Goal: Check status: Check status

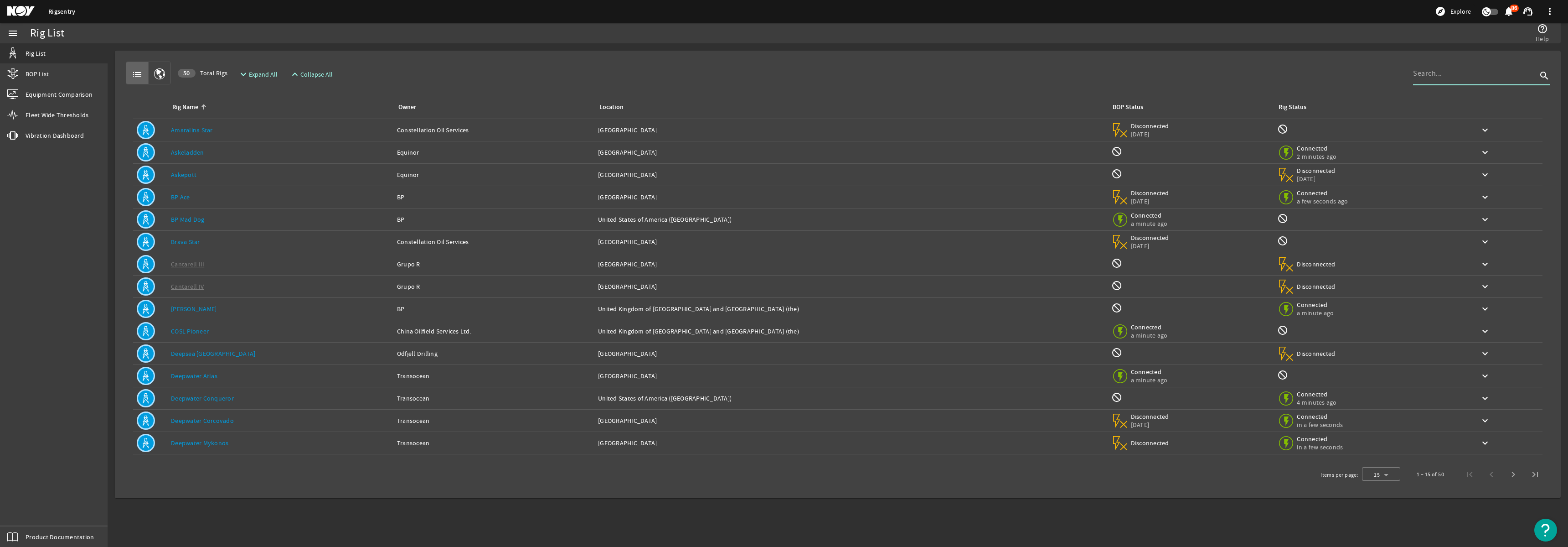
click at [1432, 77] on input at bounding box center [1475, 74] width 124 height 11
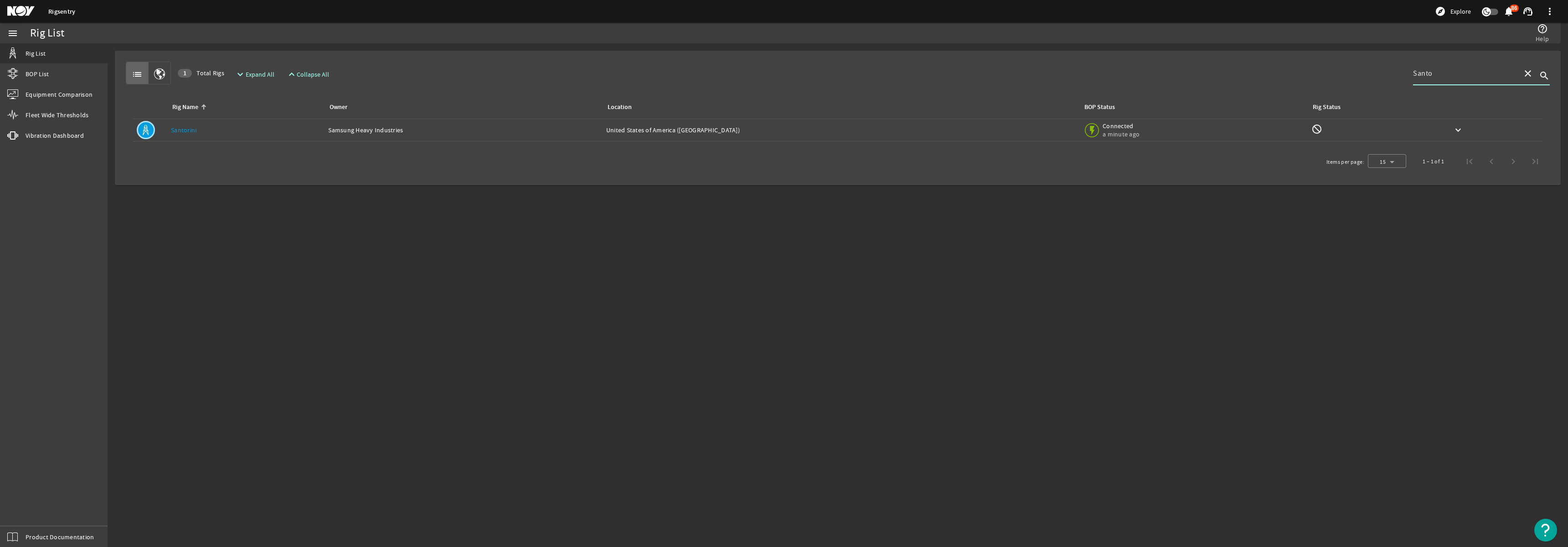
type input "Santo"
click at [514, 130] on div "Owner: Samsung Heavy Industries" at bounding box center [463, 130] width 270 height 9
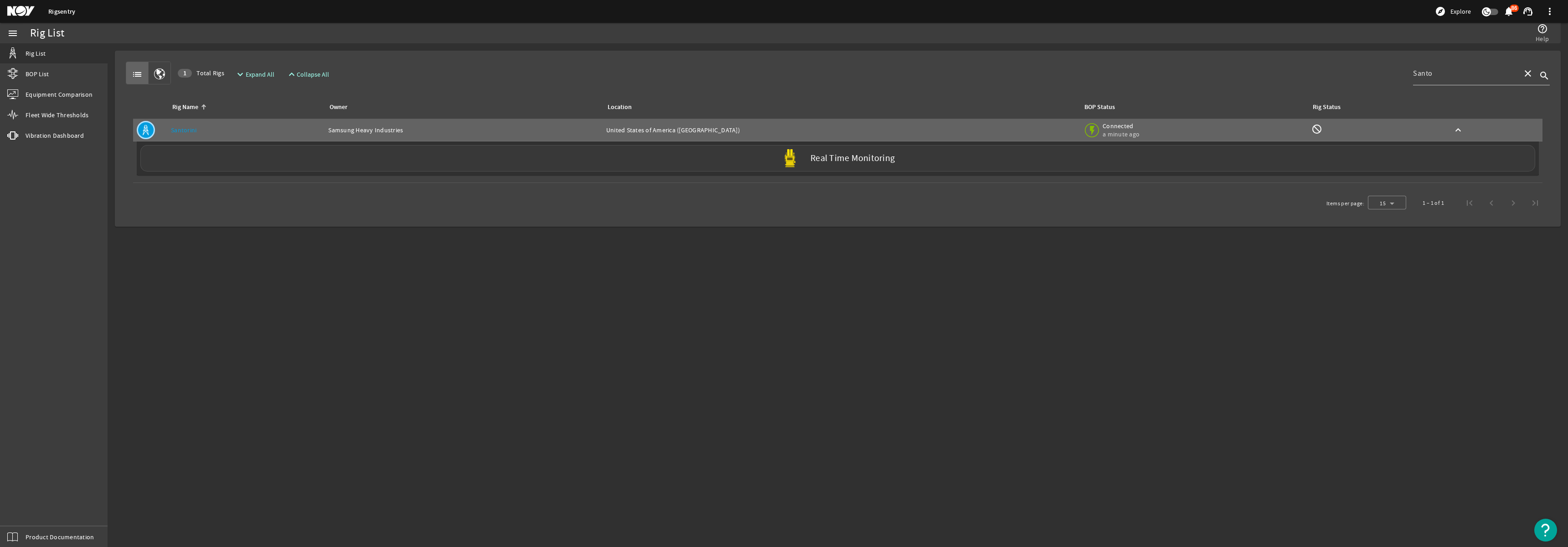
click at [778, 161] on div "Real Time Monitoring" at bounding box center [838, 158] width 1395 height 26
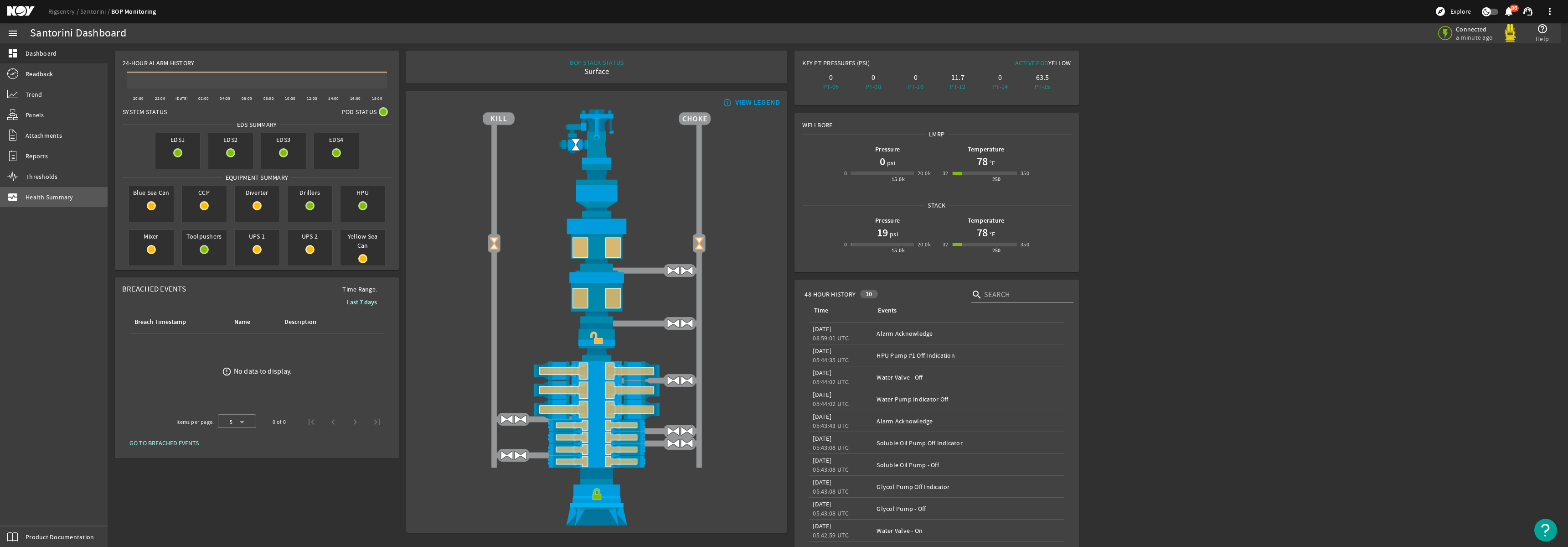
click at [52, 195] on span "Health Summary" at bounding box center [49, 197] width 48 height 9
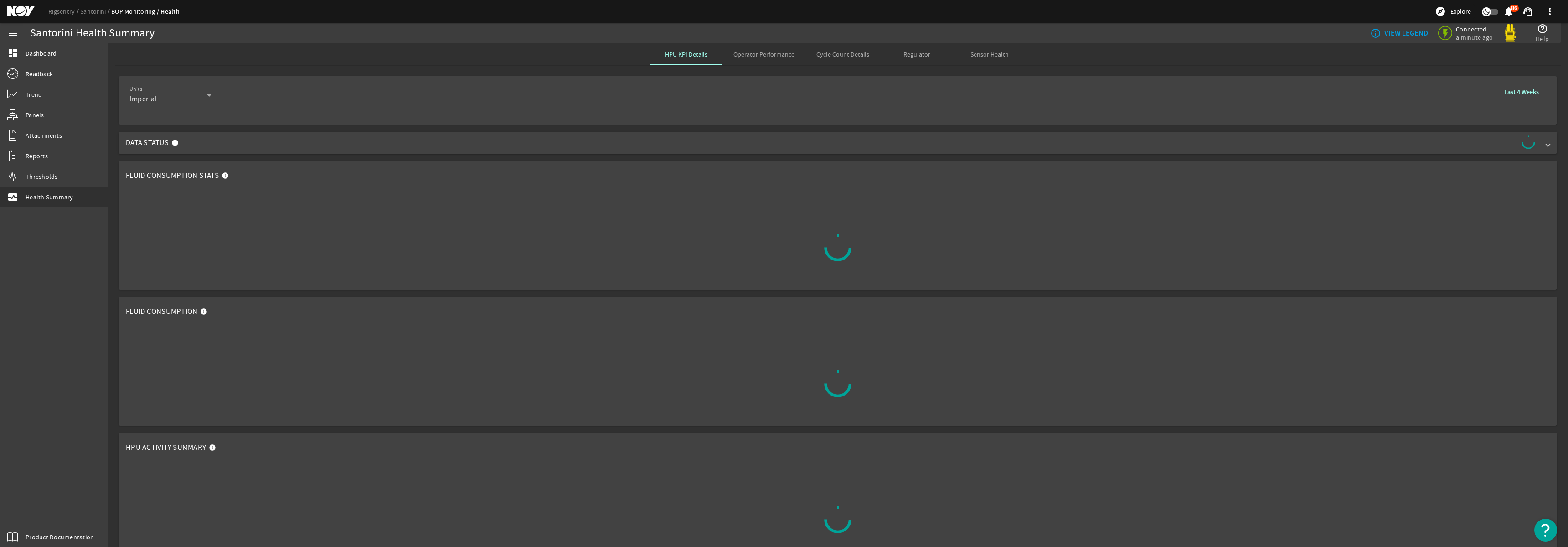
click at [1545, 141] on span "Data Status" at bounding box center [836, 143] width 1420 height 15
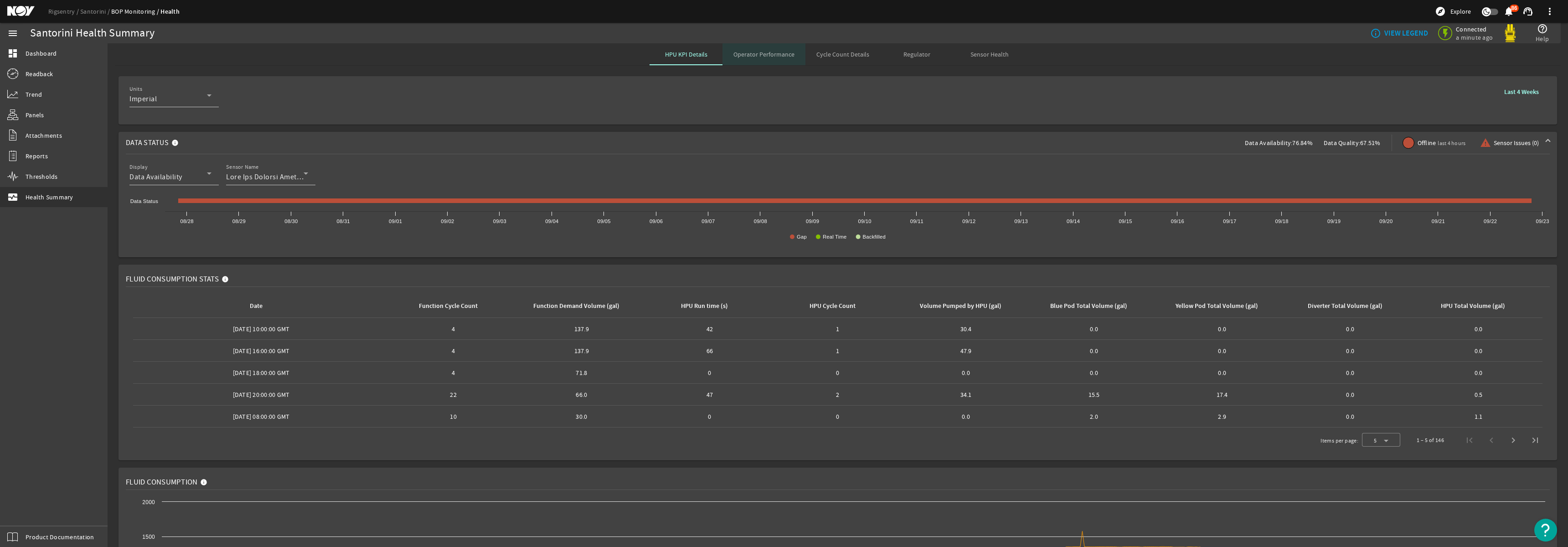
click at [769, 55] on span "Operator Performance" at bounding box center [764, 54] width 61 height 6
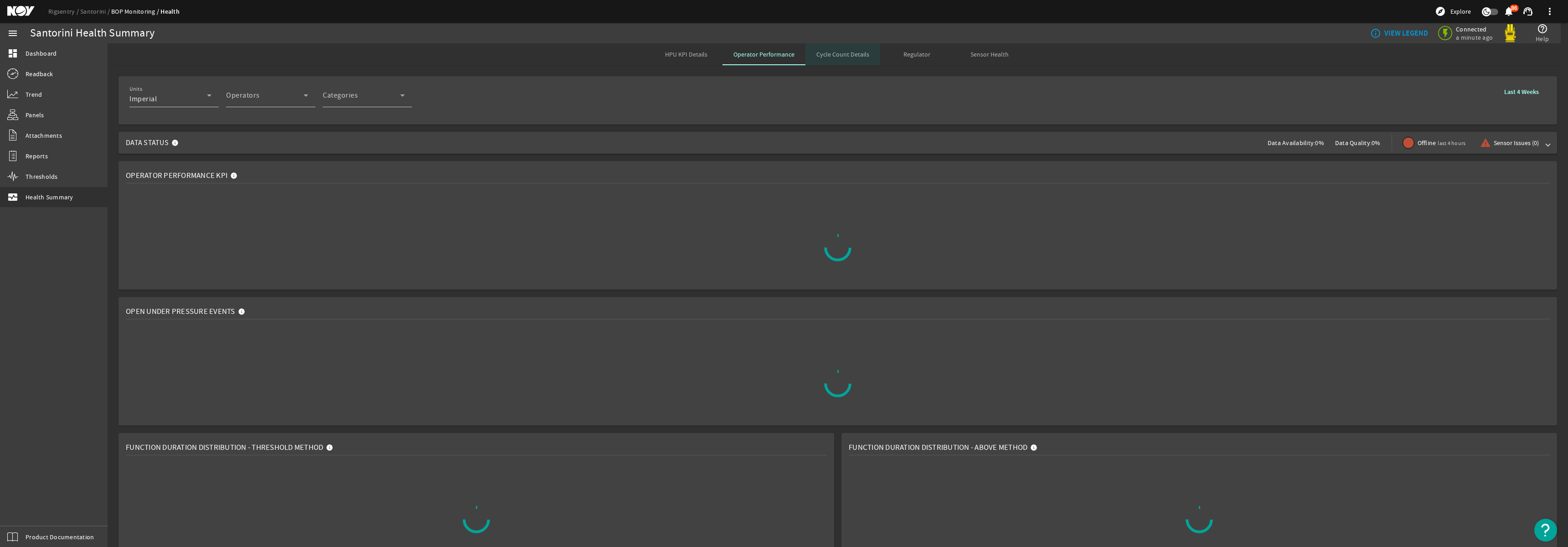
click at [854, 54] on span "Cycle Count Details" at bounding box center [842, 54] width 53 height 6
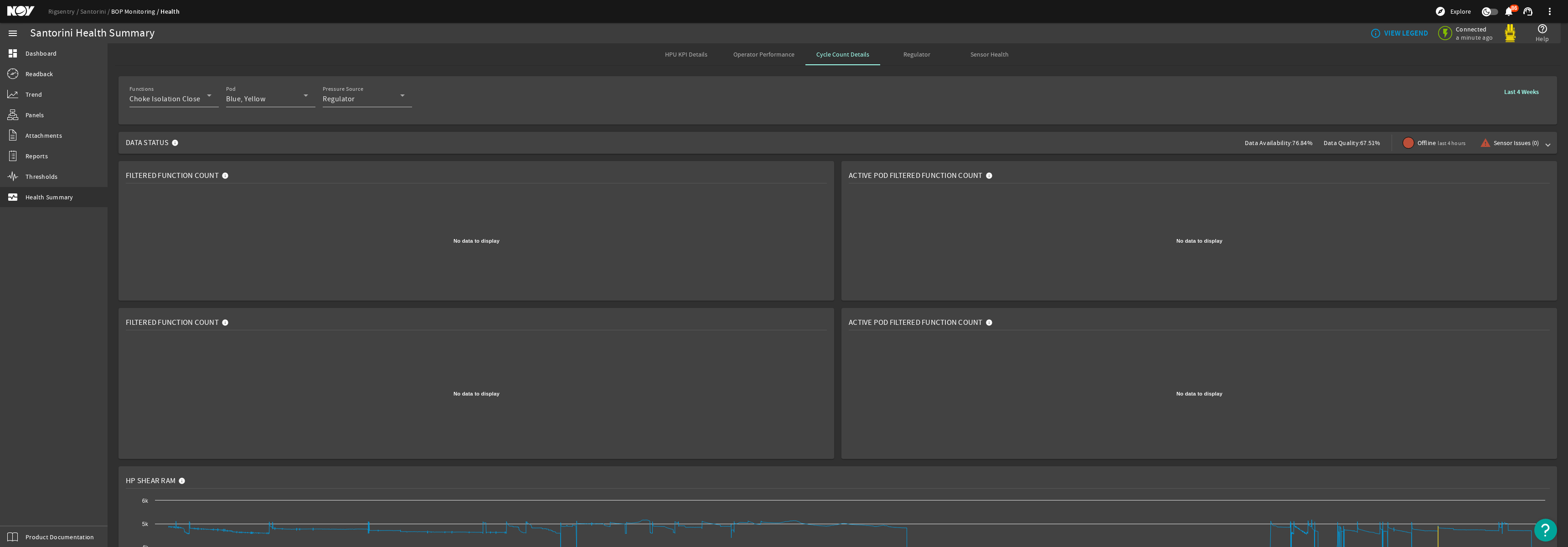
click at [923, 57] on span "Regulator" at bounding box center [917, 54] width 27 height 6
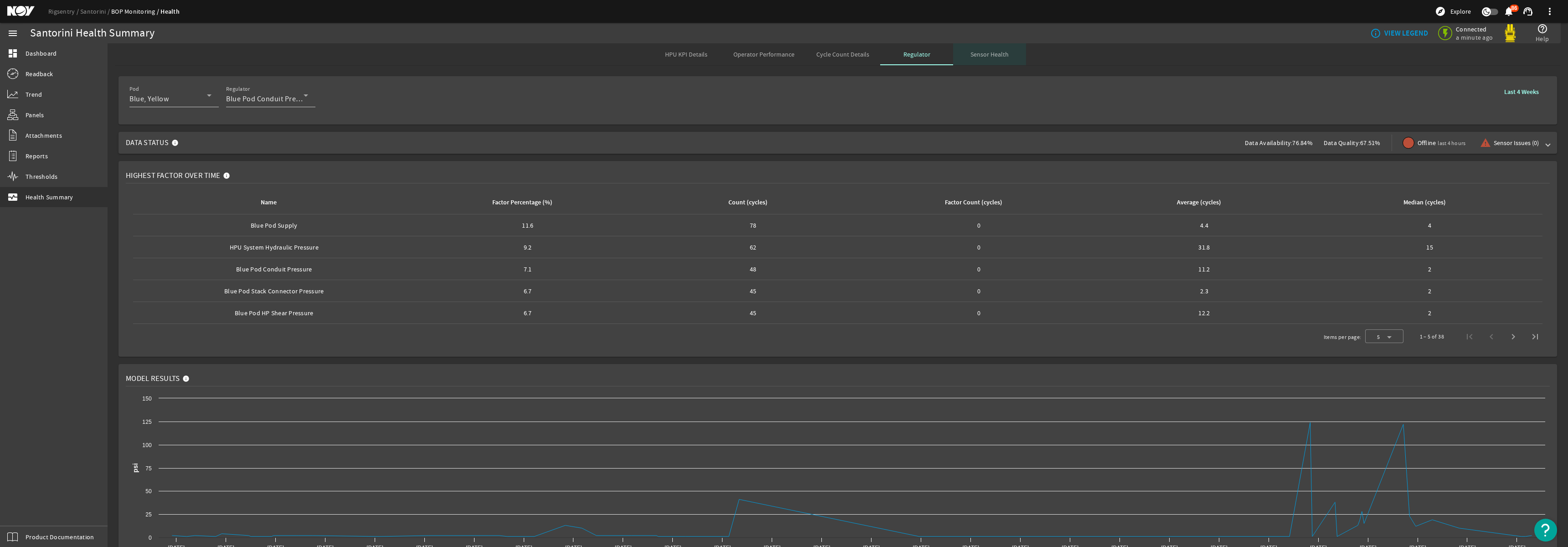
click at [994, 55] on span "Sensor Health" at bounding box center [989, 54] width 38 height 6
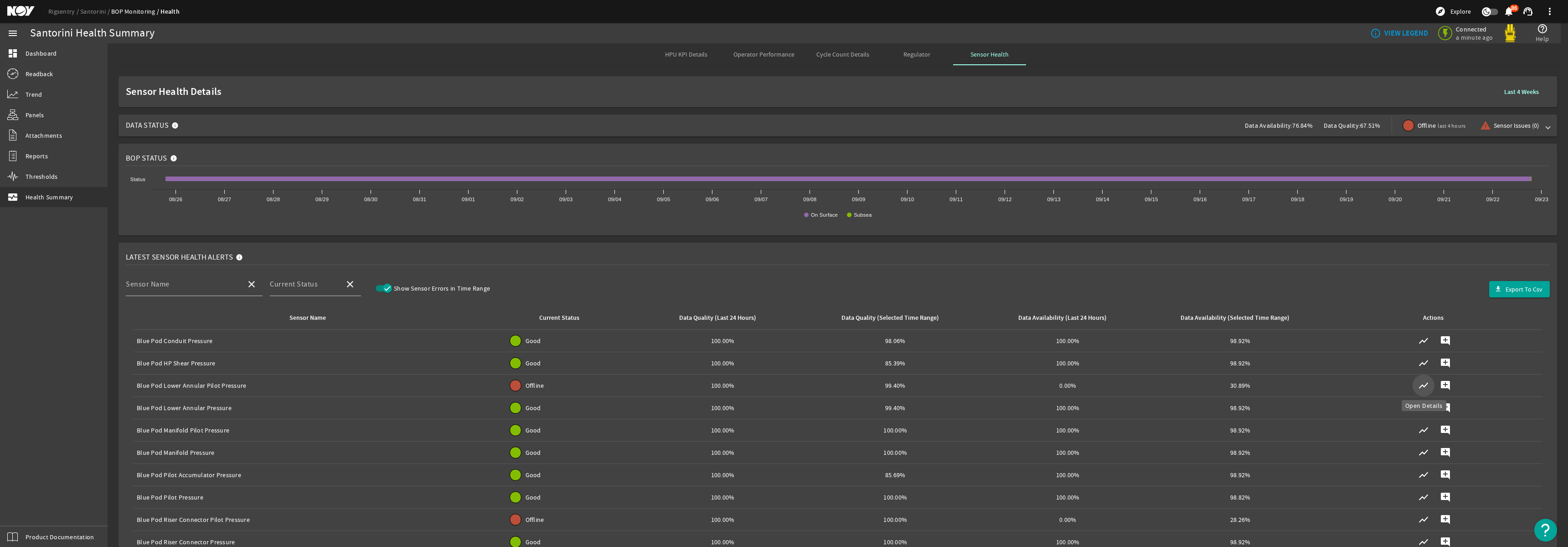
click at [1418, 383] on span "button" at bounding box center [1424, 386] width 22 height 22
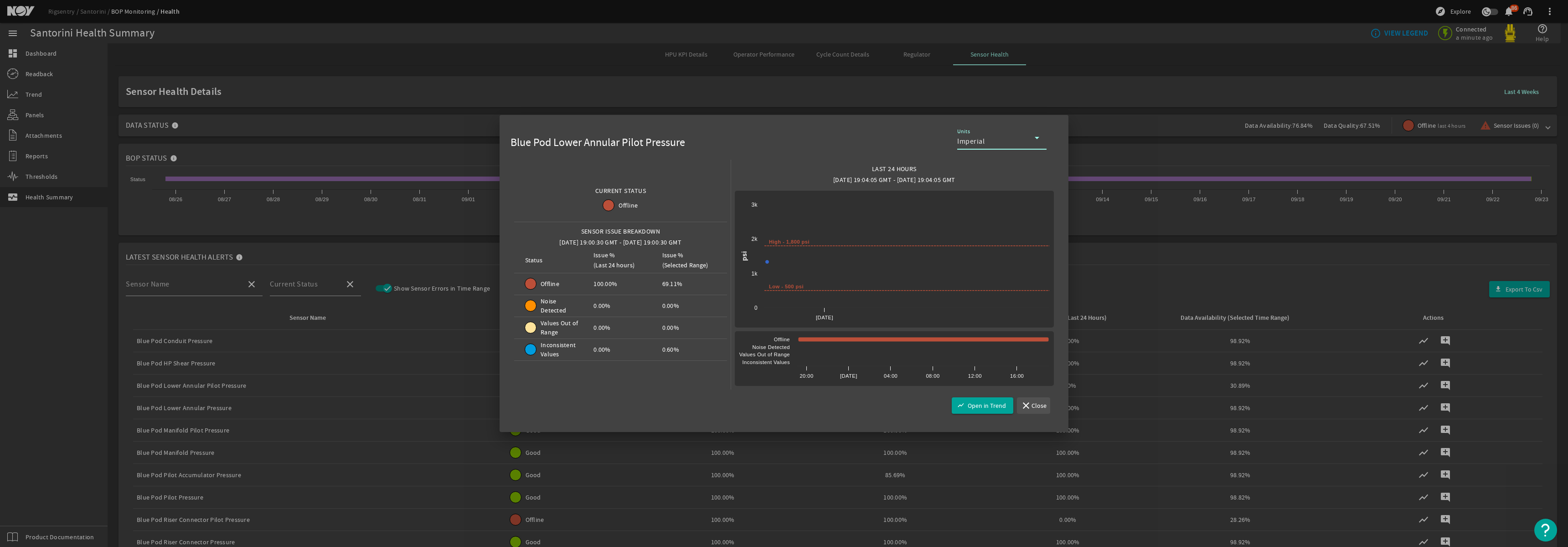
click at [1034, 407] on span "Close" at bounding box center [1039, 405] width 15 height 9
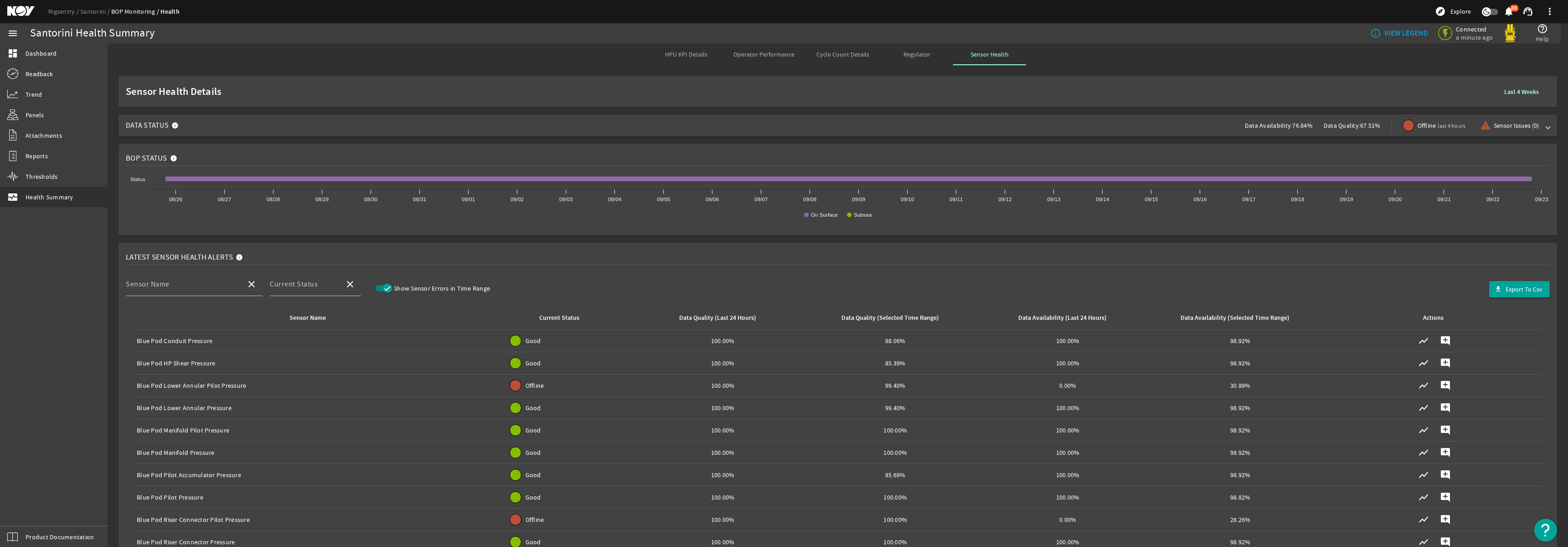
click at [1546, 126] on span at bounding box center [1548, 125] width 4 height 9
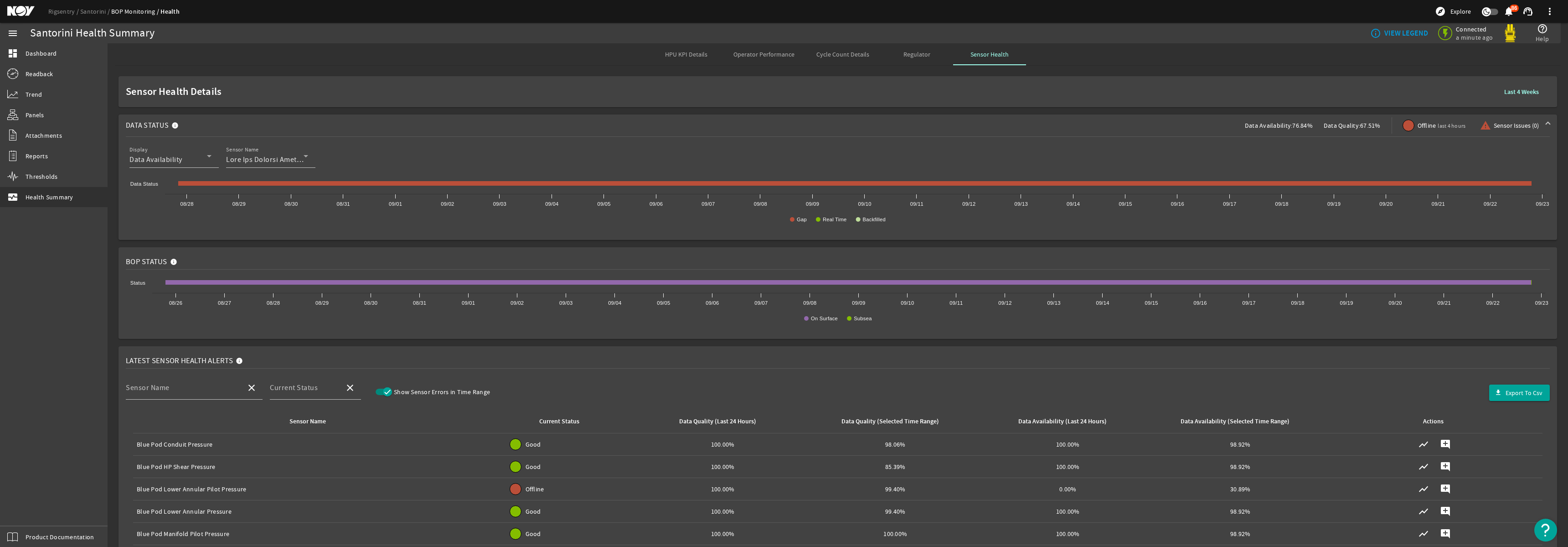
click at [792, 54] on span "Operator Performance" at bounding box center [764, 54] width 61 height 6
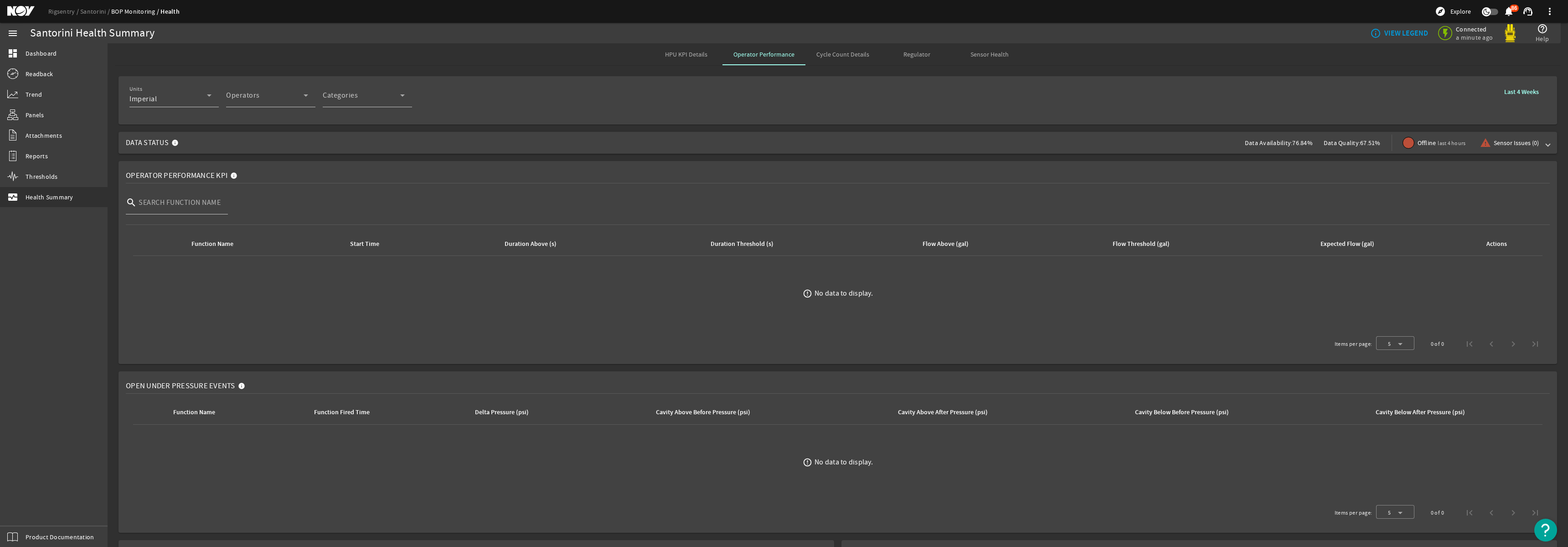
click at [1521, 98] on span at bounding box center [1521, 92] width 49 height 22
click at [1224, 88] on div "Units Imperial Operators Operator Categories Categories Last 4 Weeks" at bounding box center [838, 100] width 1416 height 34
click at [394, 144] on span "Data Status Data Availability: 76.84% Data Quality: 67.51% Offline last 4 hours…" at bounding box center [836, 143] width 1420 height 22
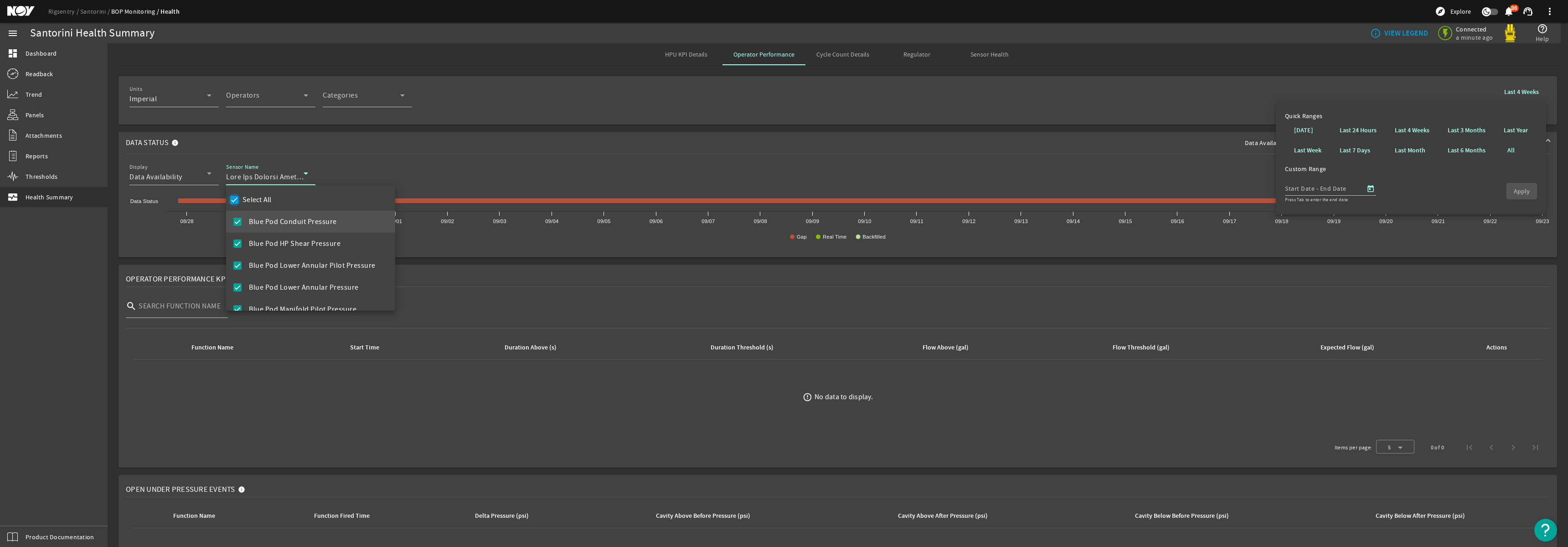
click at [234, 200] on input "Select All" at bounding box center [234, 200] width 13 height 13
checkbox input "false"
click at [236, 221] on mat-pseudo-checkbox at bounding box center [237, 221] width 8 height 8
click at [495, 119] on div at bounding box center [784, 274] width 1568 height 547
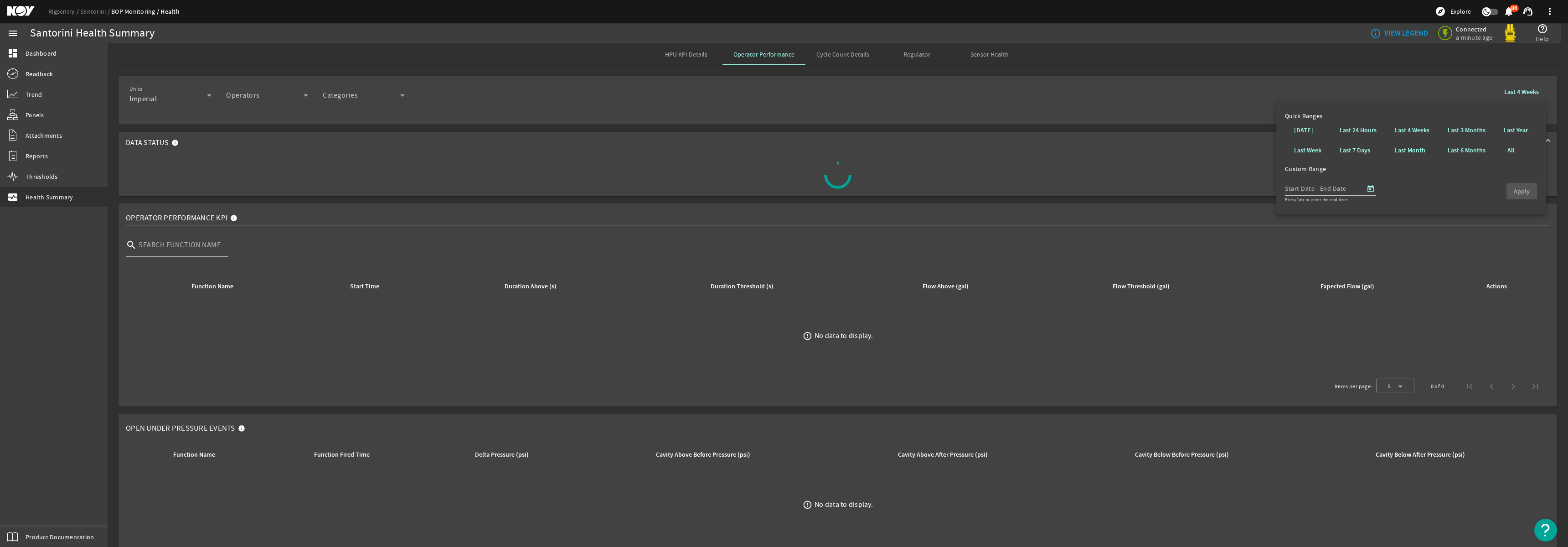
click at [1497, 82] on span at bounding box center [1521, 92] width 49 height 22
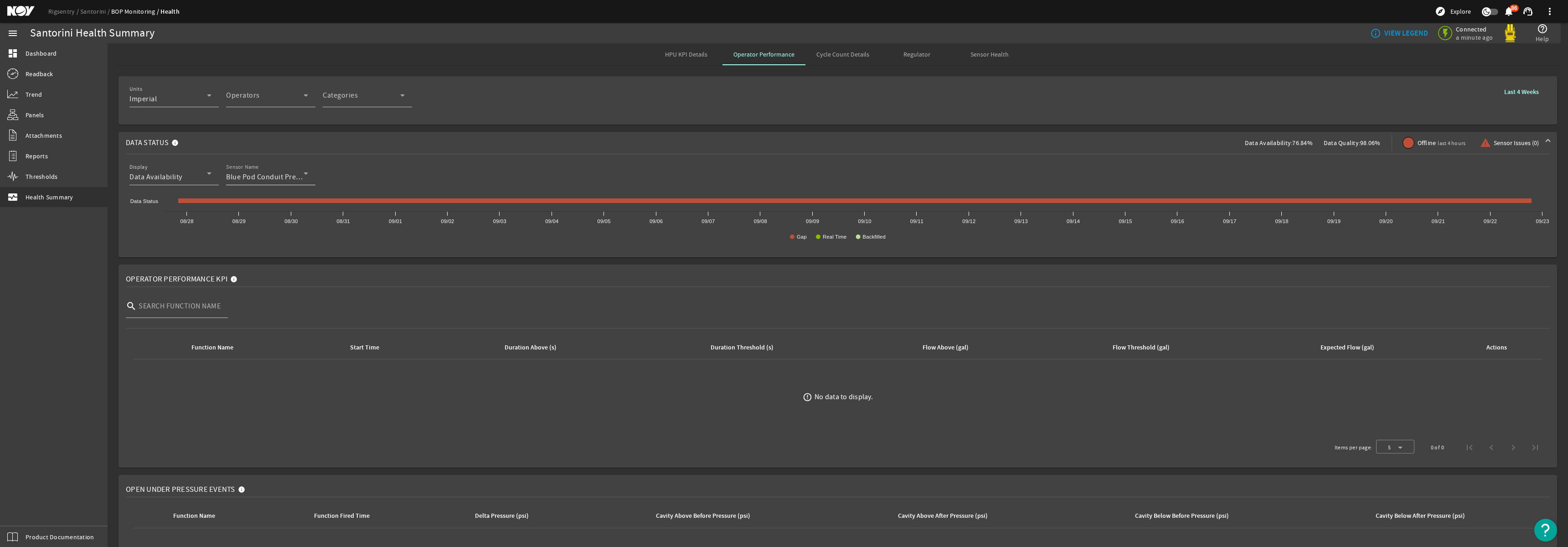
click at [268, 177] on span "Blue Pod Conduit Pressure" at bounding box center [270, 177] width 88 height 9
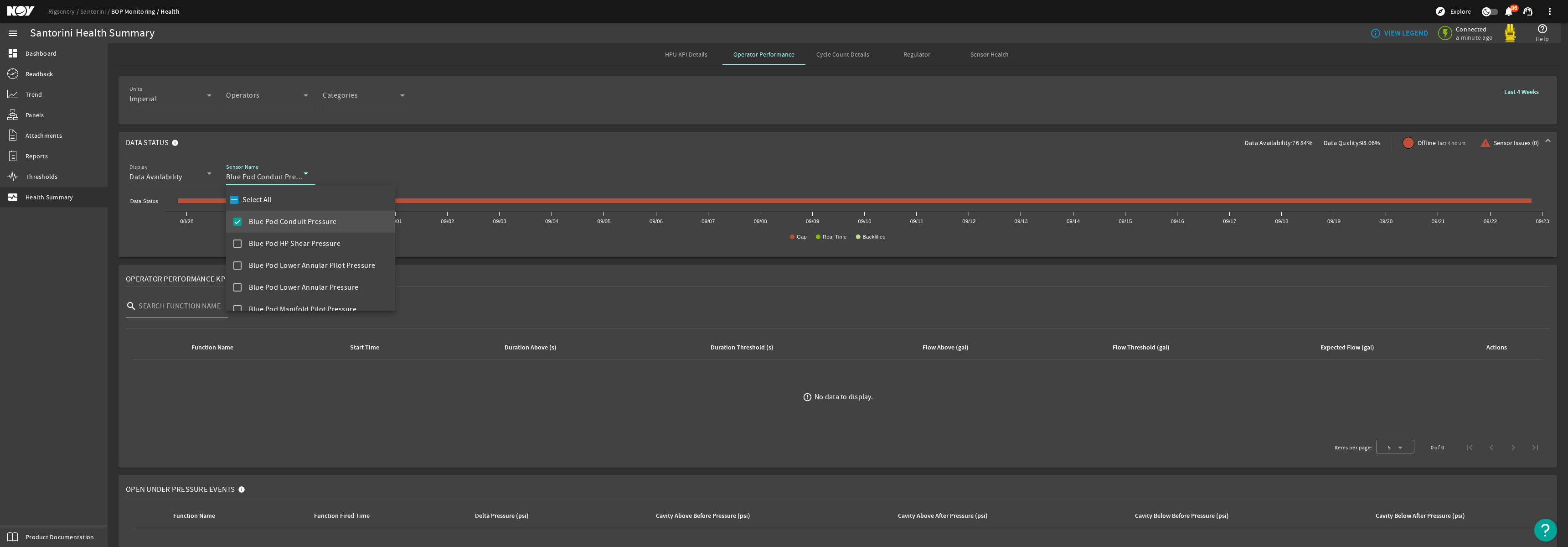
click at [238, 223] on mat-pseudo-checkbox at bounding box center [237, 221] width 8 height 8
click at [239, 263] on mat-pseudo-checkbox at bounding box center [237, 265] width 8 height 8
click at [525, 115] on div at bounding box center [784, 274] width 1568 height 547
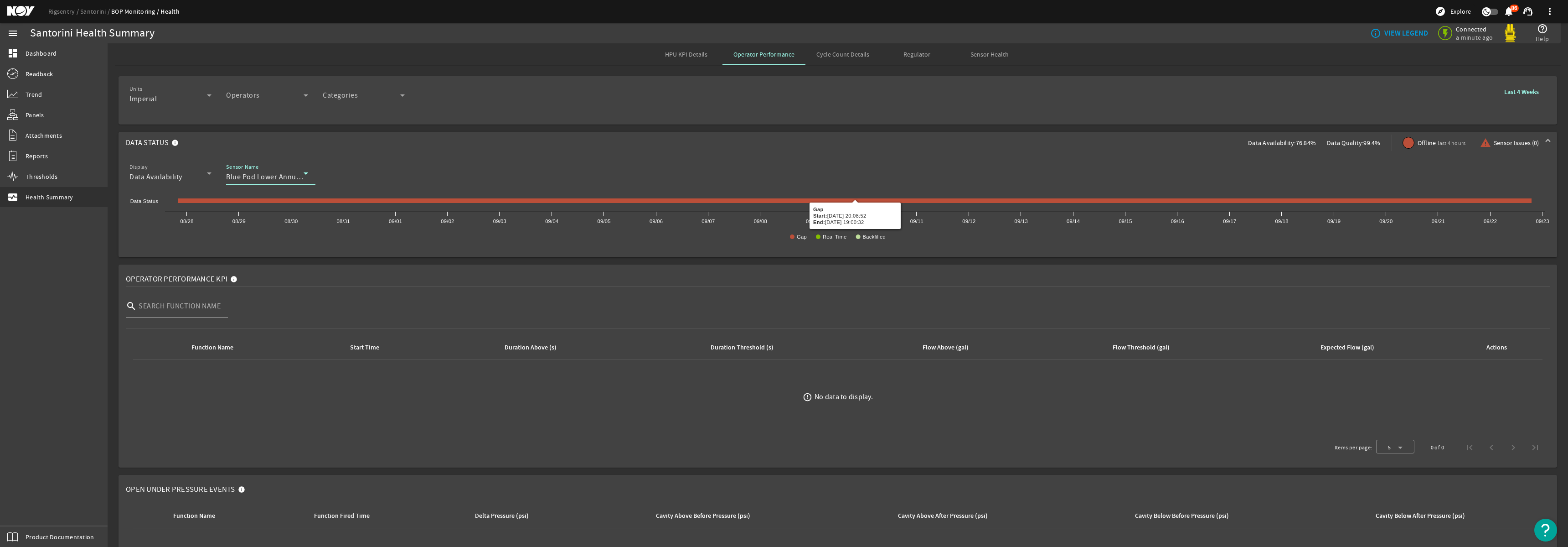
click at [251, 177] on span "Blue Pod Lower Annular Pilot Pressure" at bounding box center [289, 177] width 127 height 9
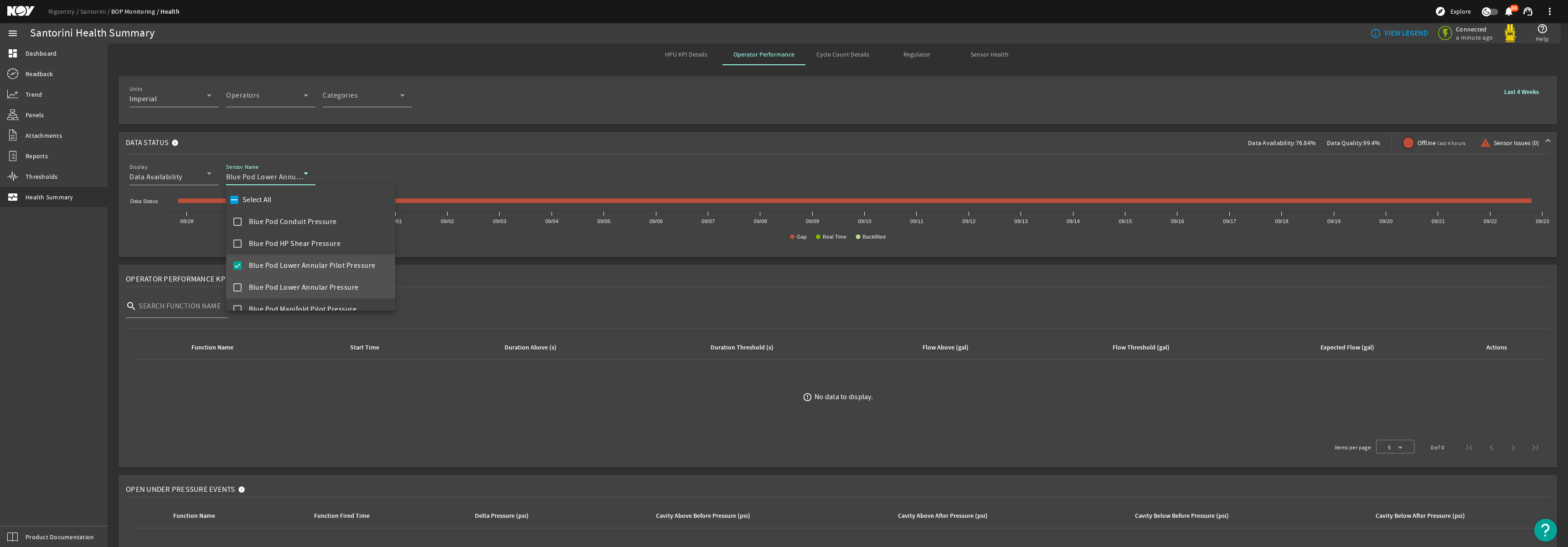
drag, startPoint x: 237, startPoint y: 264, endPoint x: 237, endPoint y: 288, distance: 24.0
click at [237, 265] on mat-pseudo-checkbox at bounding box center [237, 265] width 8 height 8
click at [239, 288] on mat-pseudo-checkbox at bounding box center [237, 287] width 8 height 8
click at [430, 143] on div at bounding box center [784, 274] width 1568 height 547
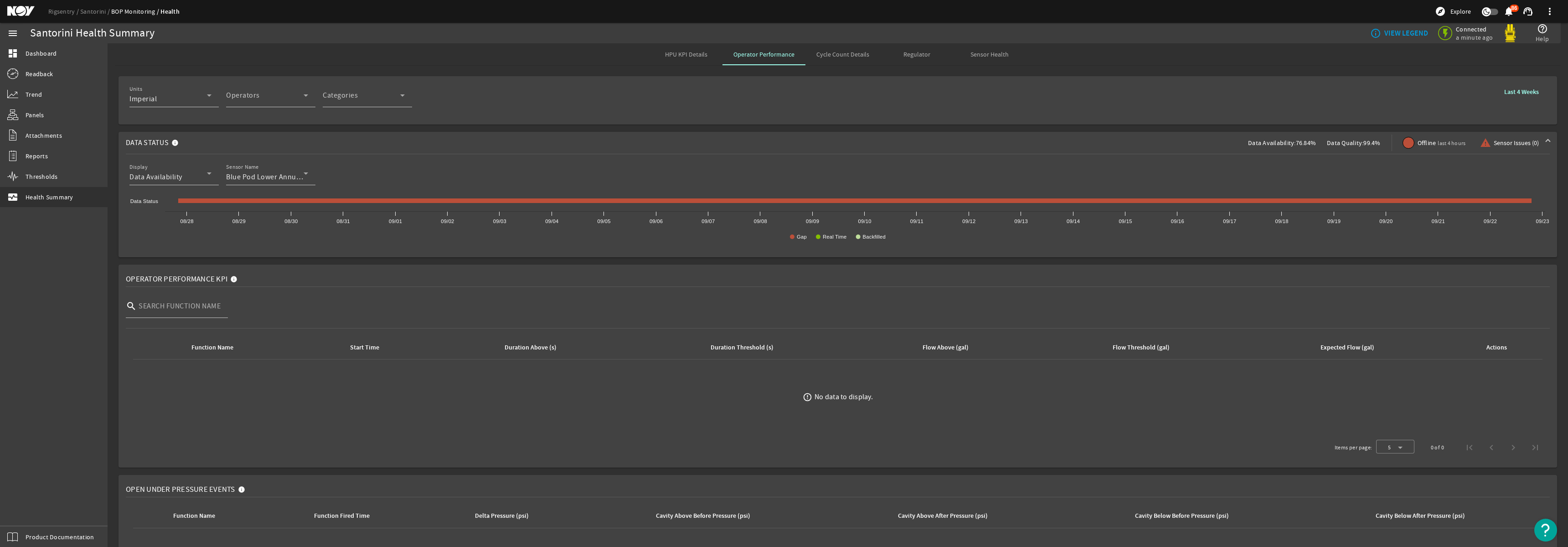
click at [683, 57] on span "HPU KPI Details" at bounding box center [687, 54] width 43 height 6
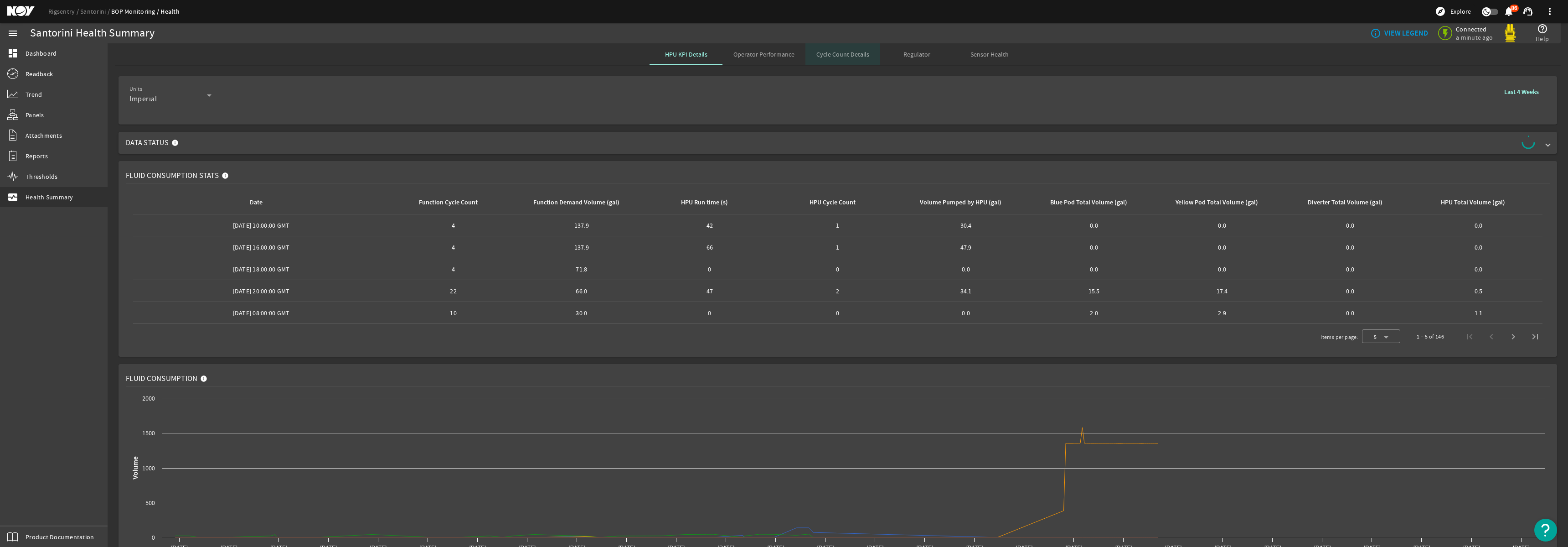
click at [851, 57] on span "Cycle Count Details" at bounding box center [842, 54] width 53 height 6
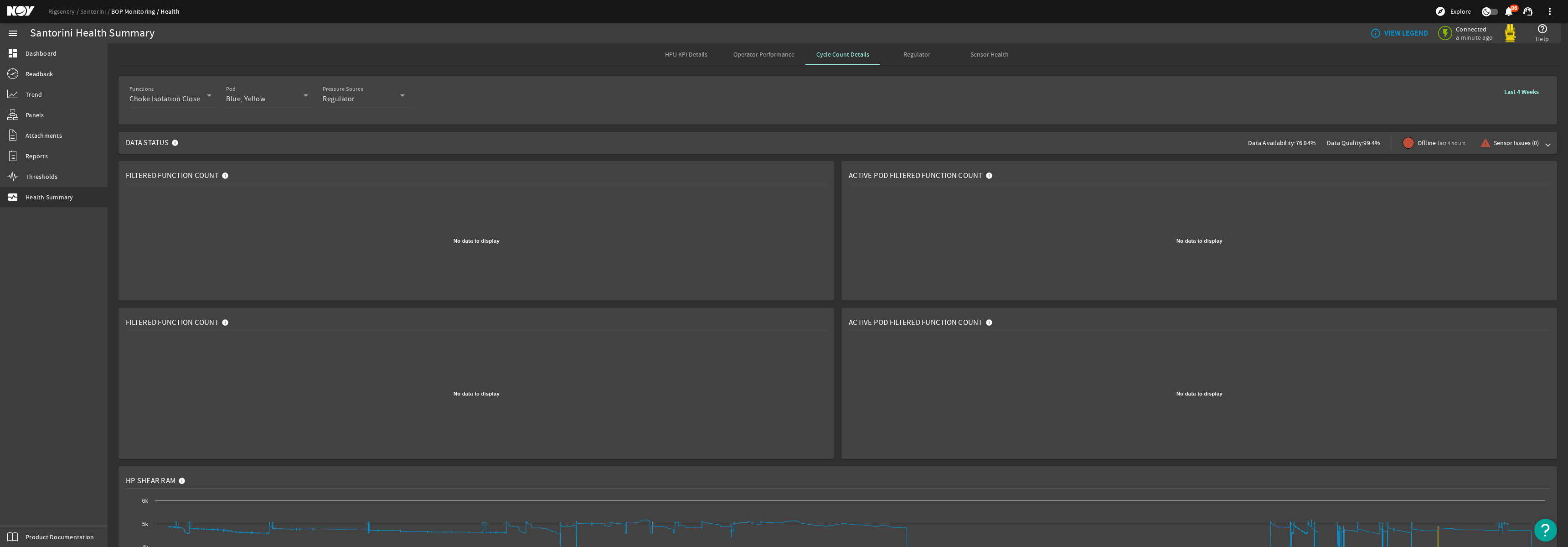
click at [903, 57] on span "Regulator" at bounding box center [917, 54] width 27 height 6
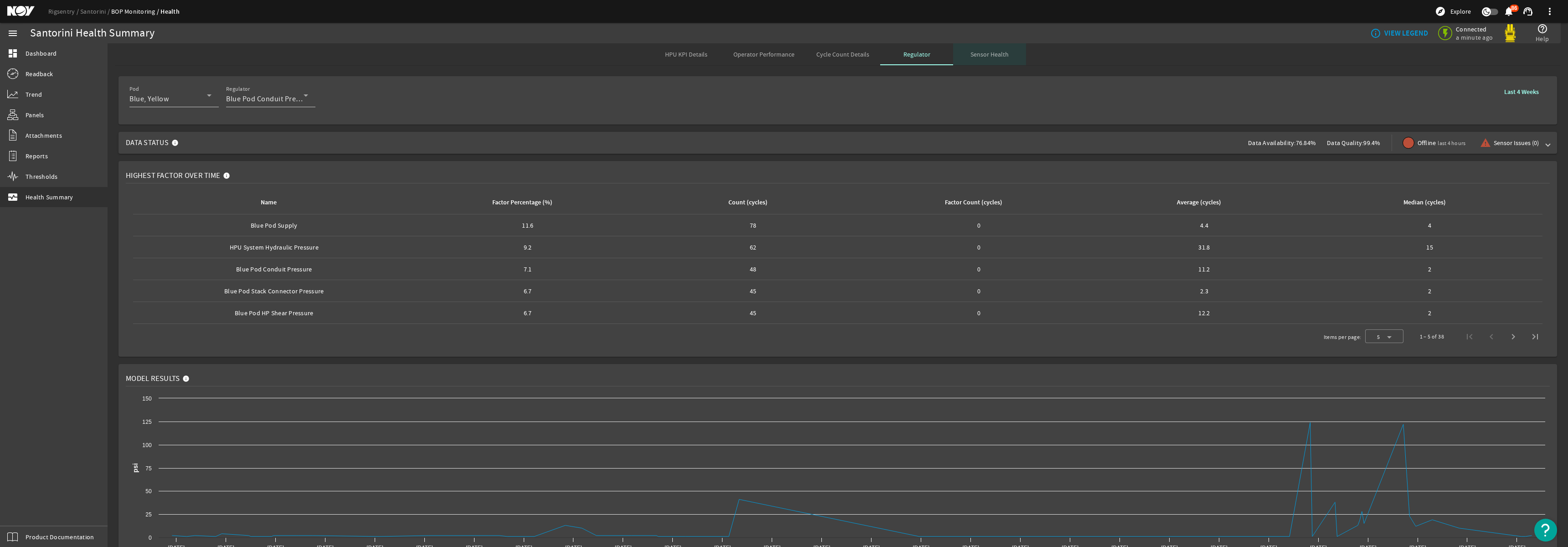
click at [1001, 52] on span "Sensor Health" at bounding box center [989, 54] width 38 height 6
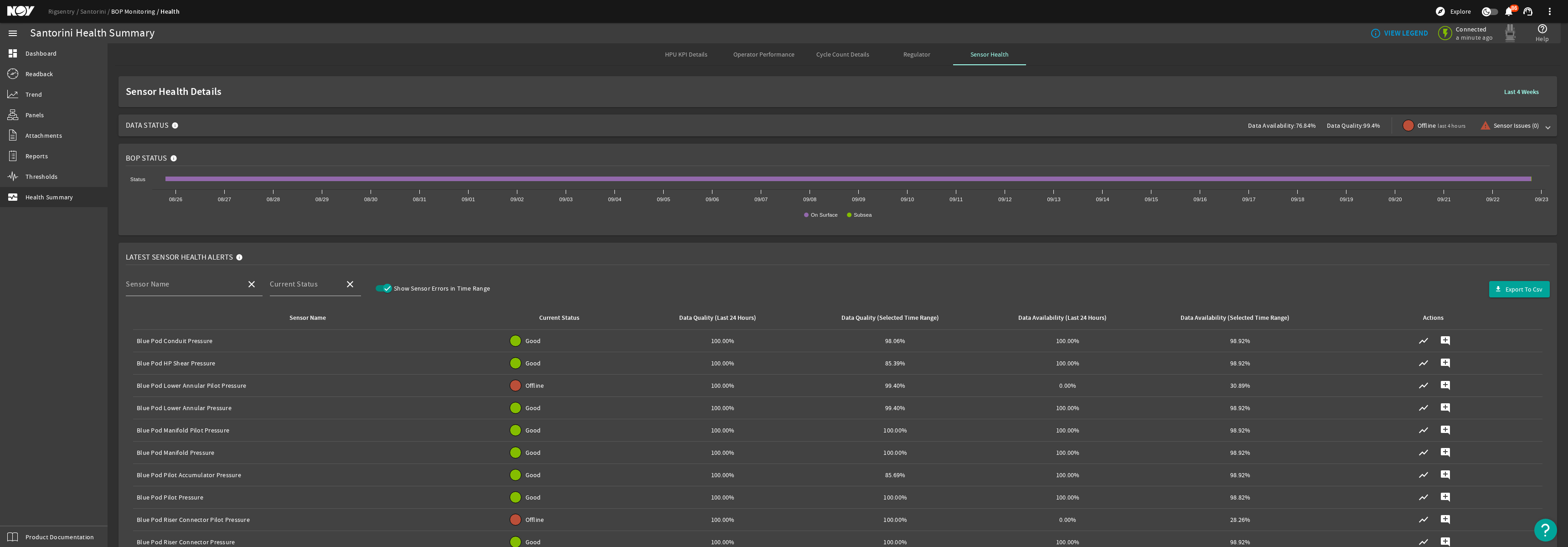
click at [831, 55] on span "Cycle Count Details" at bounding box center [842, 54] width 53 height 6
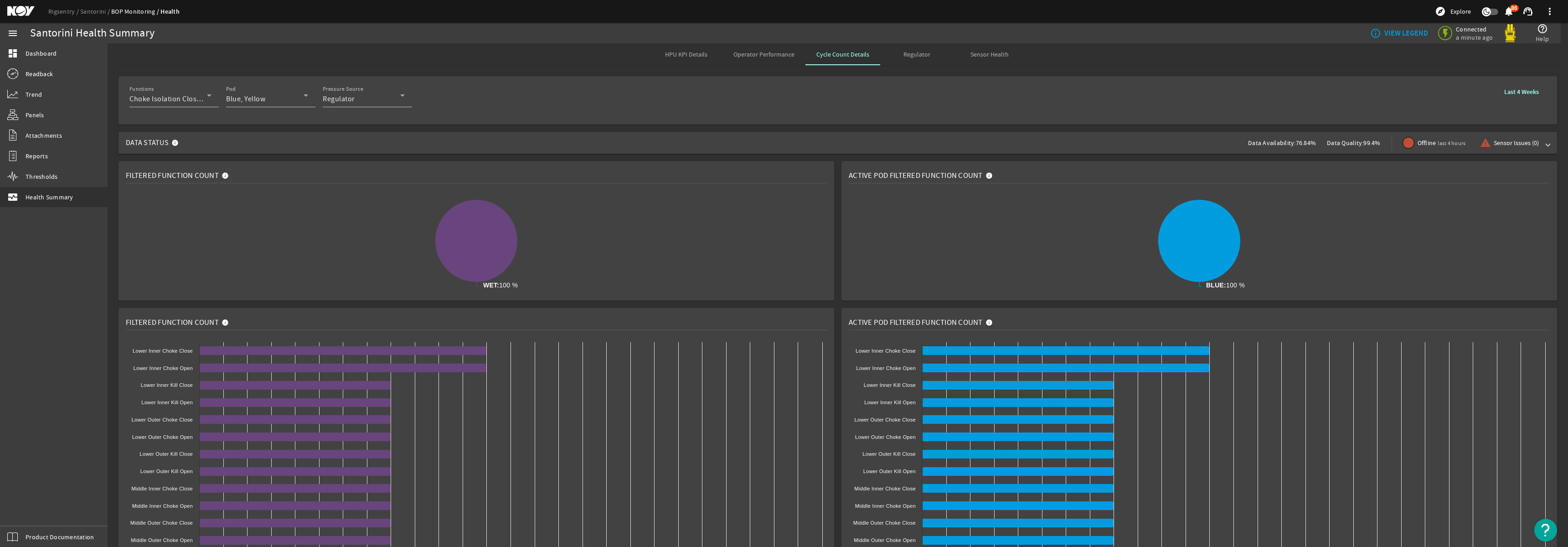
click at [910, 57] on span "Regulator" at bounding box center [917, 54] width 27 height 6
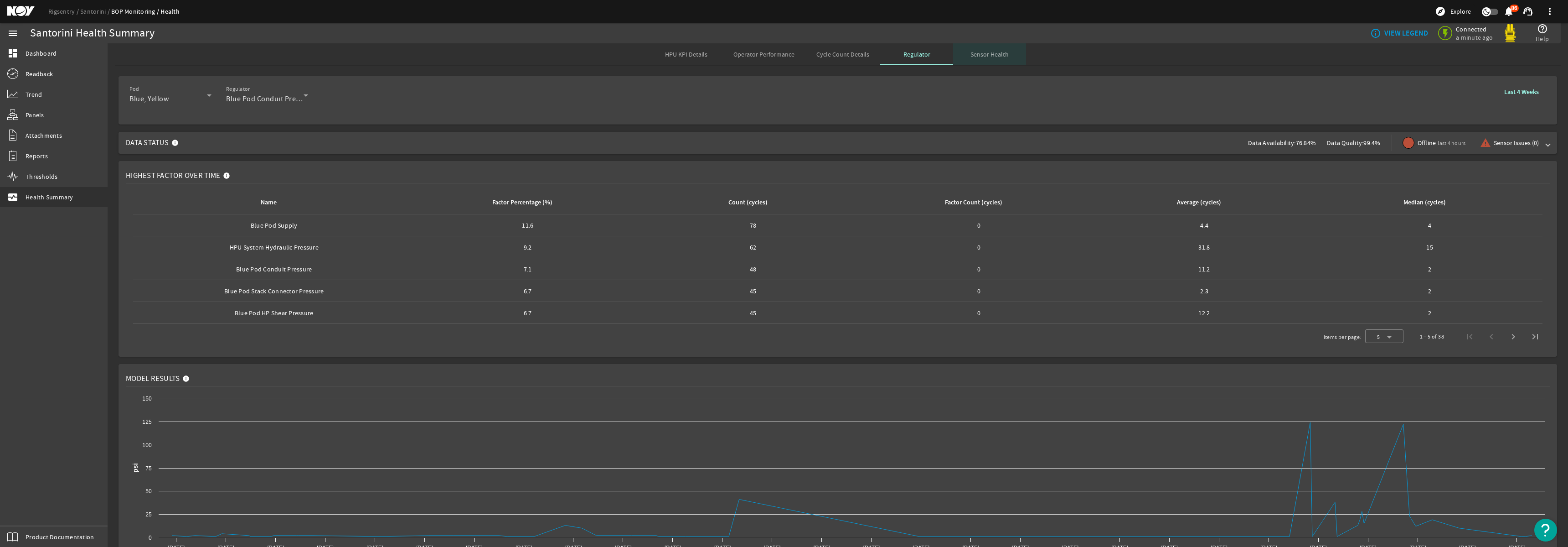
click at [965, 57] on div "Sensor Health" at bounding box center [990, 54] width 73 height 22
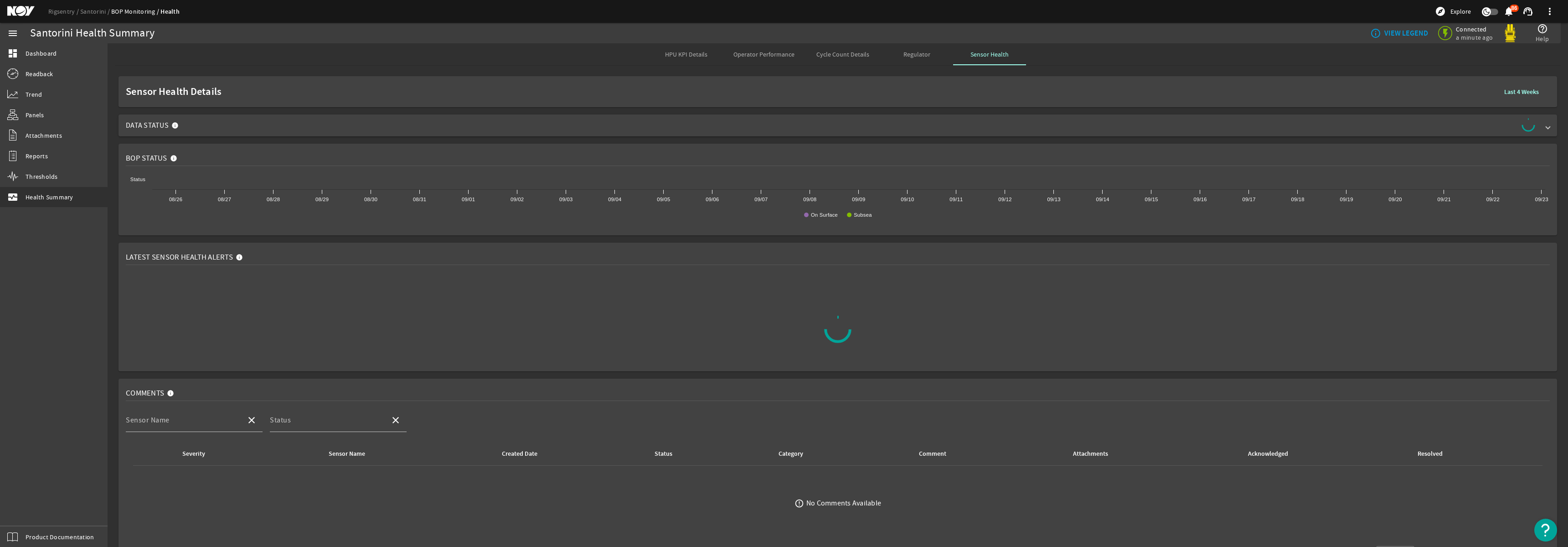
scroll to position [30, 0]
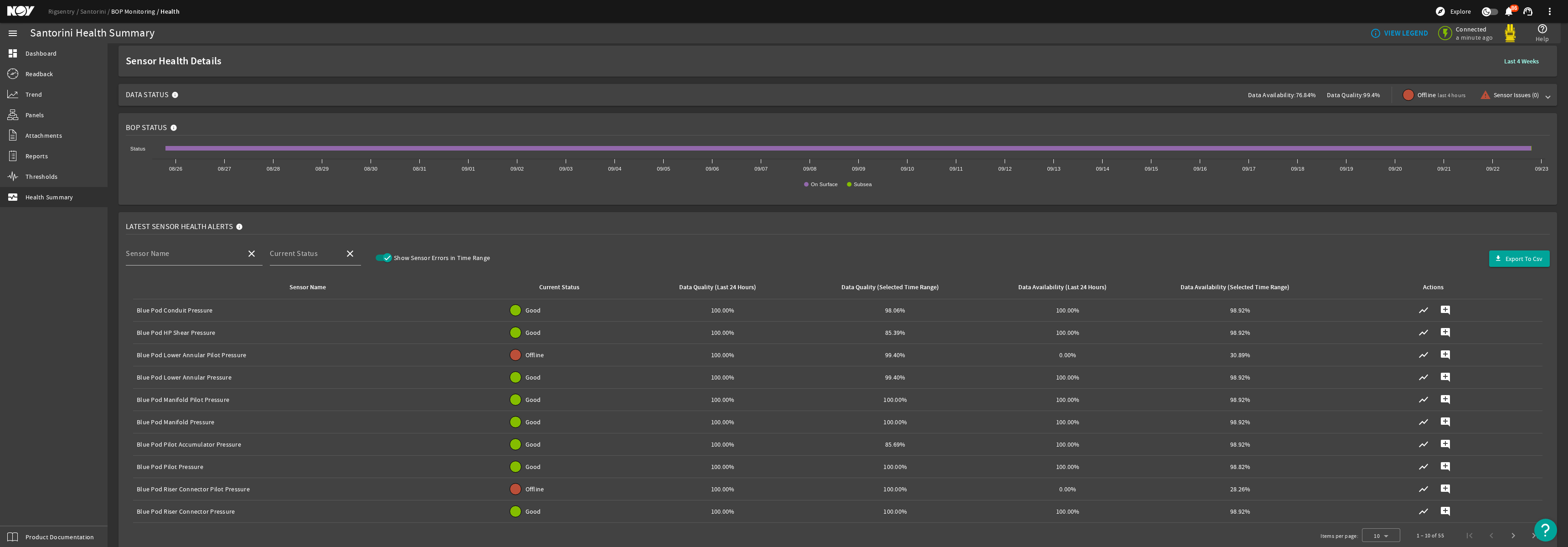
click at [209, 102] on span "Data Status Data Availability: 76.84% Data Quality: 99.4% Offline last 4 hours …" at bounding box center [836, 95] width 1420 height 22
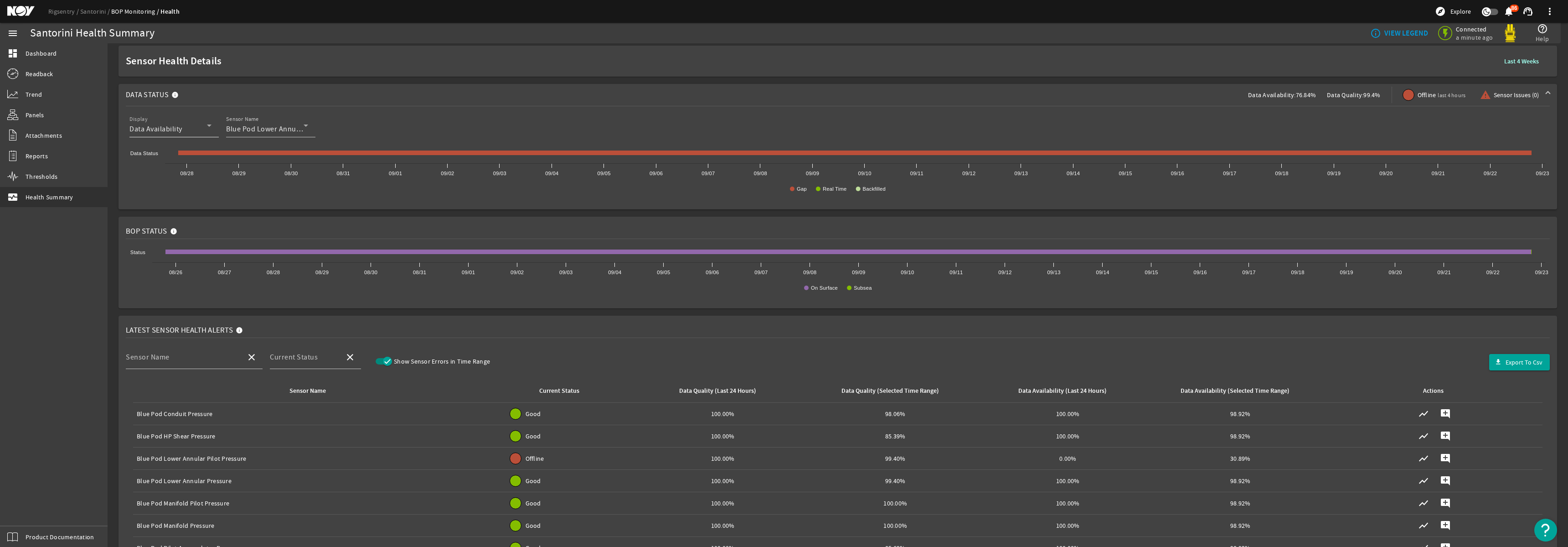
click at [189, 129] on div "Data Availability" at bounding box center [168, 129] width 77 height 11
click at [154, 175] on span "Data Quality" at bounding box center [157, 174] width 40 height 11
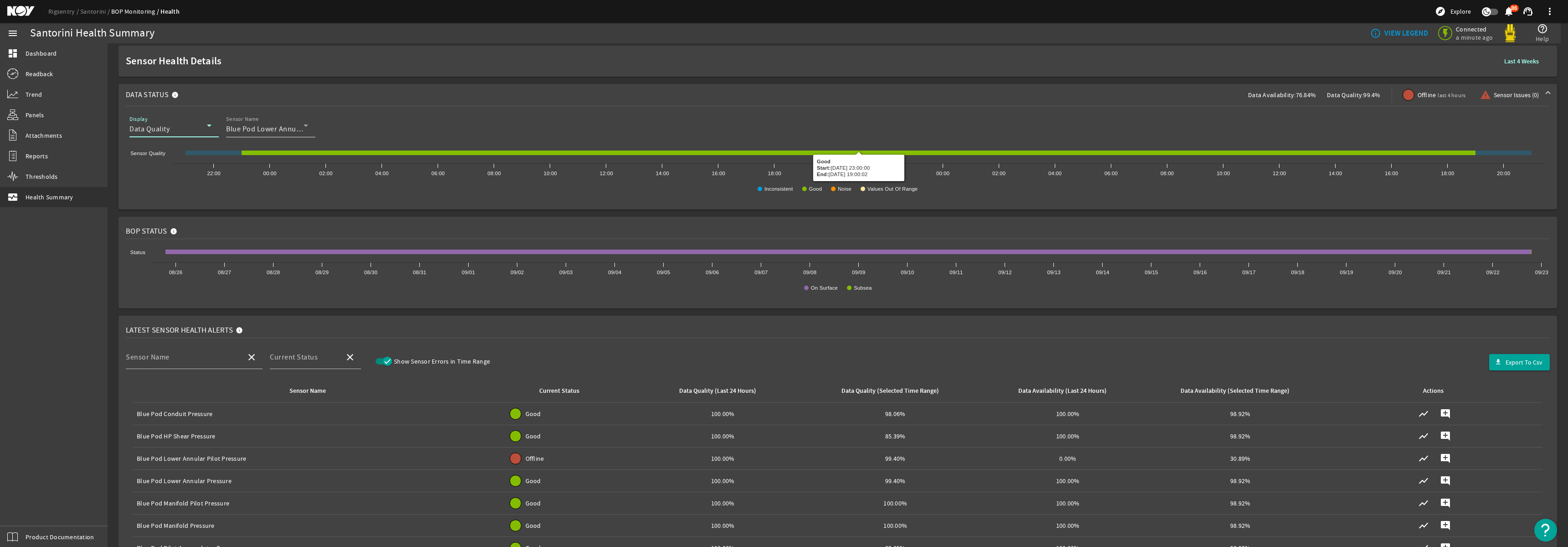
click at [290, 127] on span "Blue Pod Lower Annular Pressure" at bounding box center [281, 129] width 110 height 9
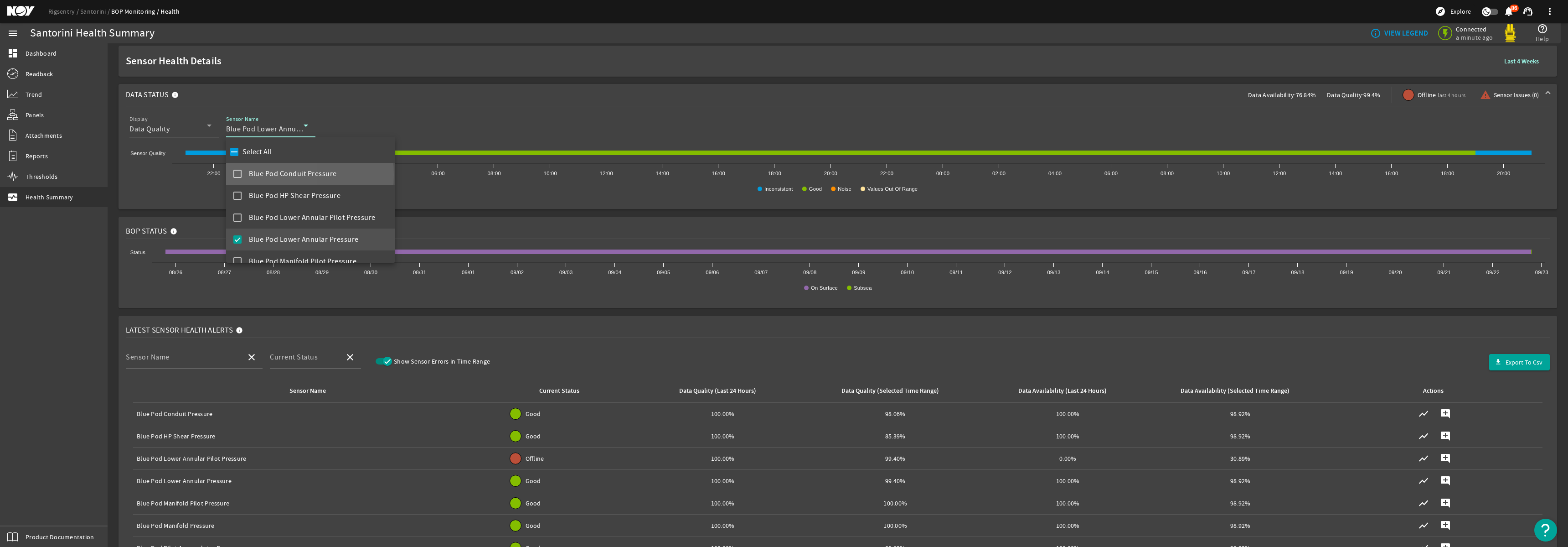
click at [239, 175] on mat-pseudo-checkbox at bounding box center [237, 174] width 8 height 8
click at [237, 239] on mat-pseudo-checkbox at bounding box center [237, 239] width 8 height 8
click at [382, 66] on div at bounding box center [784, 274] width 1568 height 547
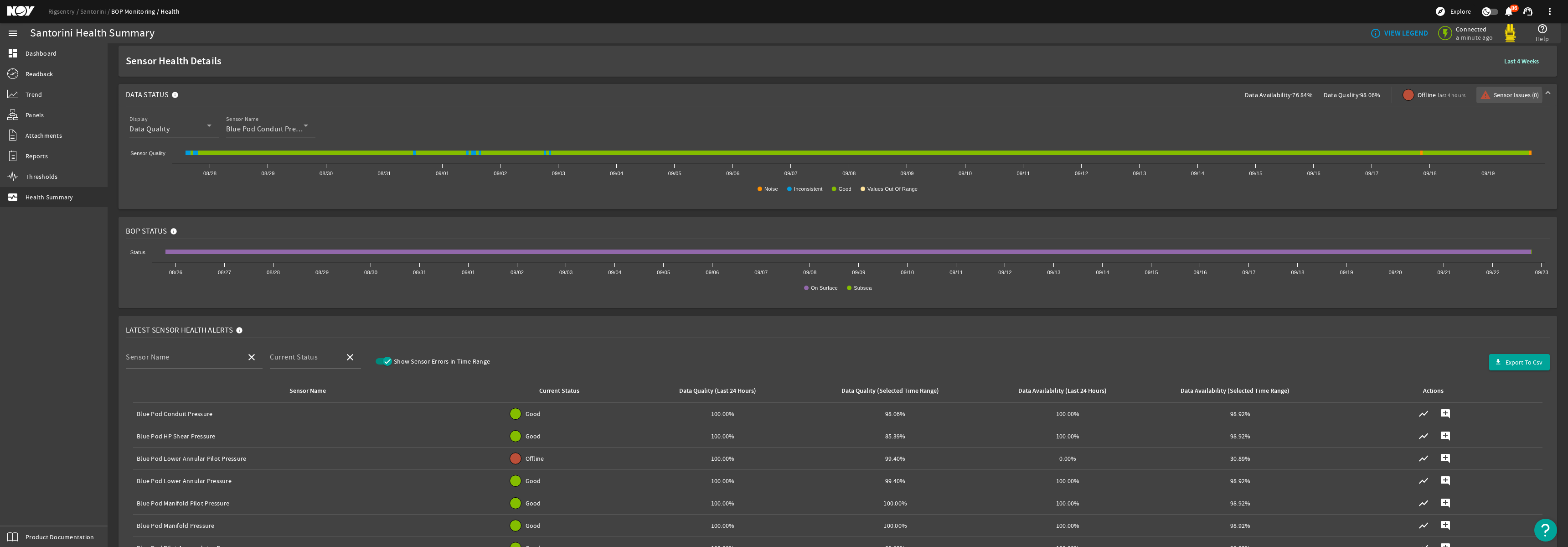
click at [1485, 97] on mat-icon "warning" at bounding box center [1483, 95] width 7 height 11
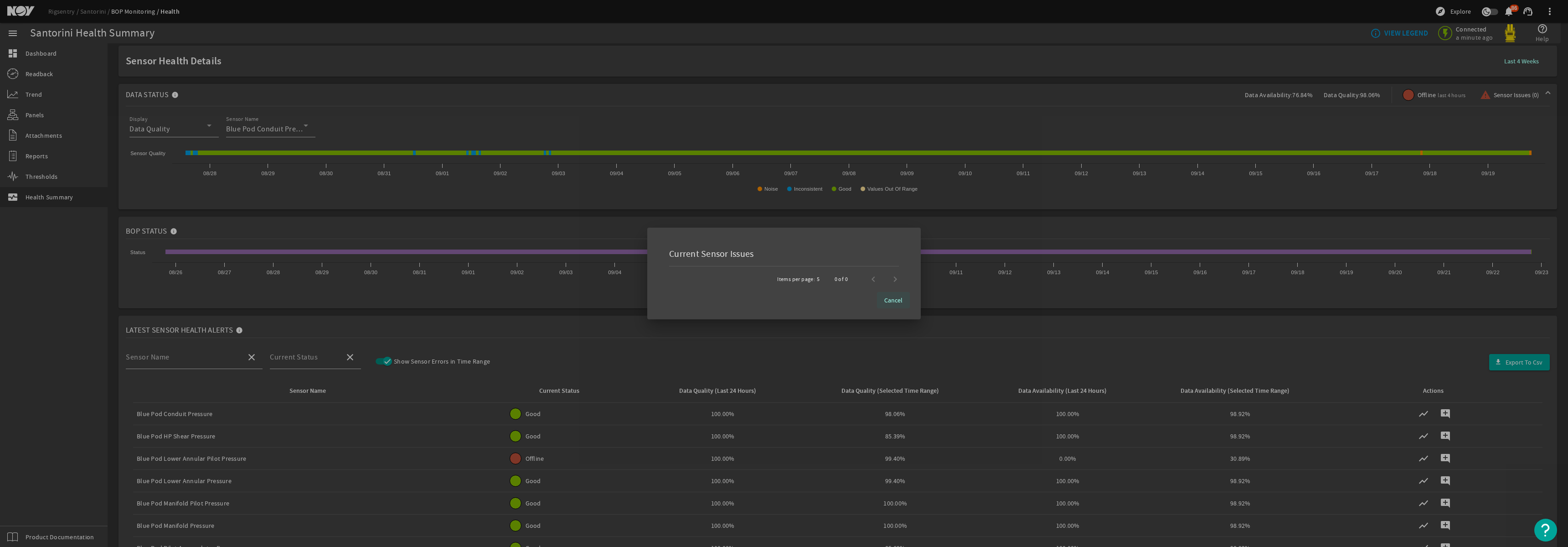
click at [888, 302] on span "Cancel" at bounding box center [894, 300] width 18 height 9
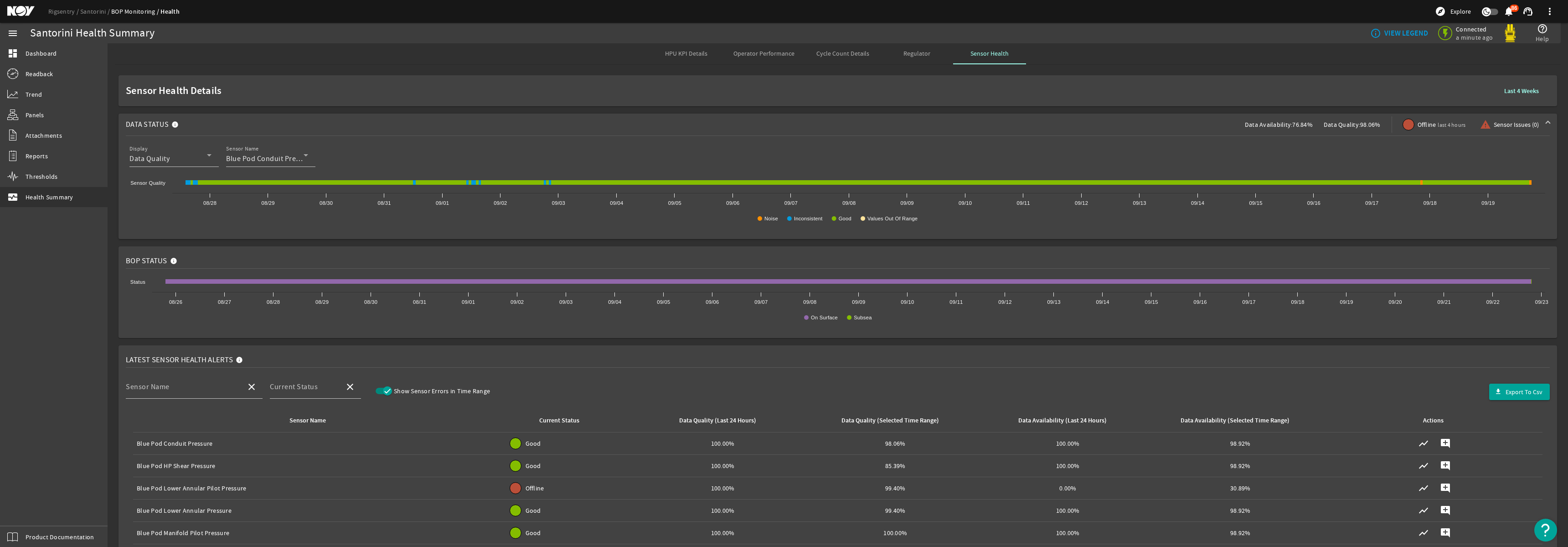
scroll to position [0, 0]
click at [1407, 125] on div at bounding box center [1409, 125] width 11 height 11
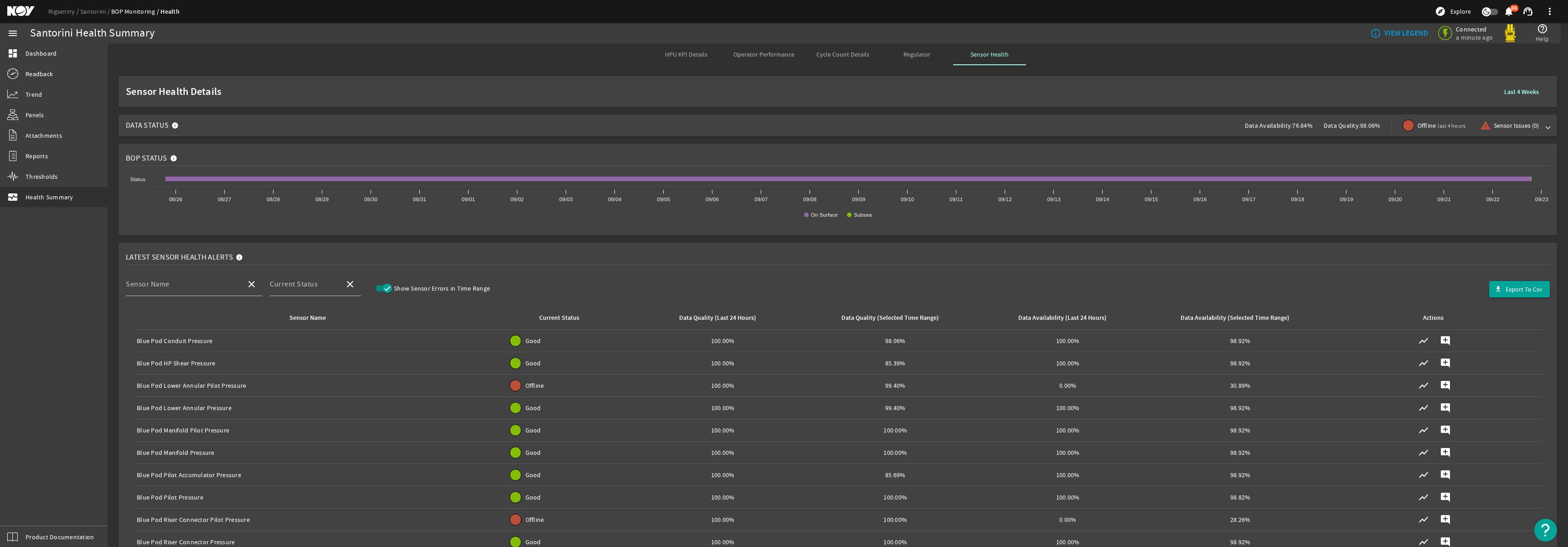
click at [1407, 126] on div at bounding box center [1409, 125] width 11 height 11
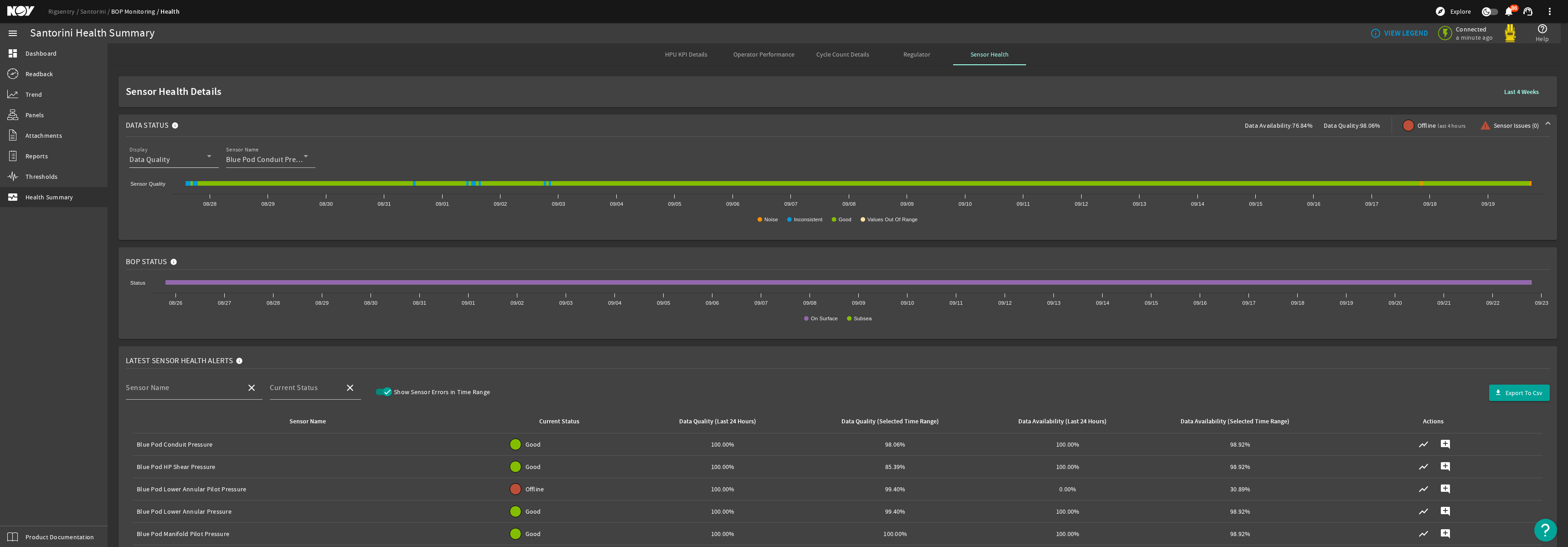
click at [155, 158] on span "Data Quality" at bounding box center [150, 160] width 40 height 9
click at [154, 180] on span "Data Availability" at bounding box center [163, 183] width 53 height 11
